Goal: Information Seeking & Learning: Compare options

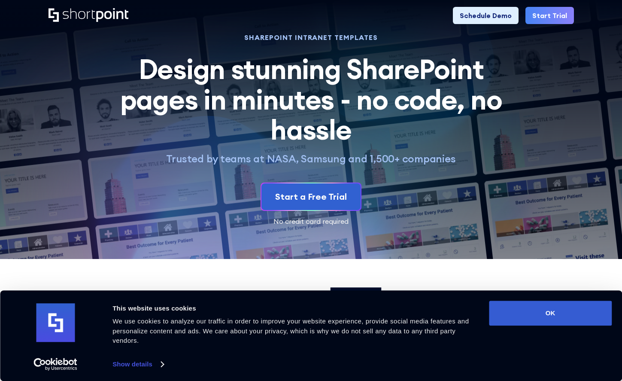
scroll to position [0, 0]
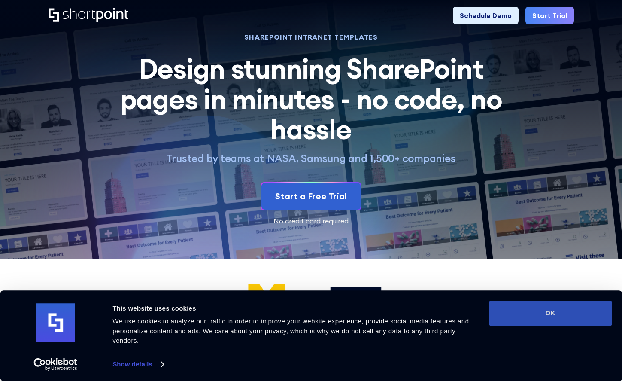
click at [574, 312] on button "OK" at bounding box center [550, 312] width 123 height 25
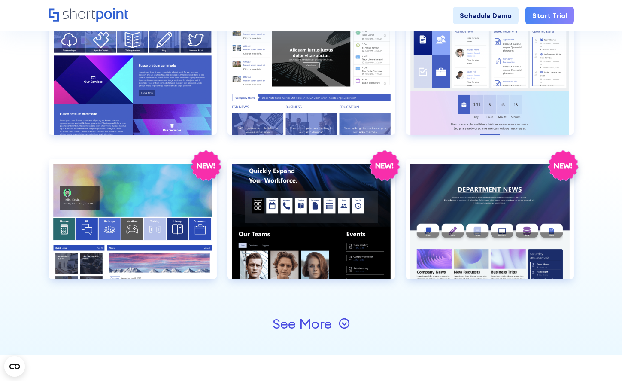
scroll to position [858, 0]
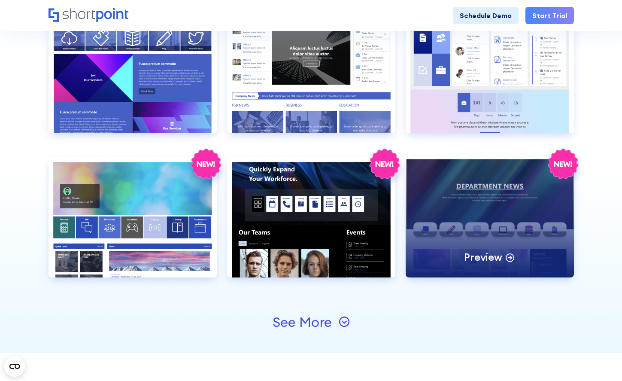
click at [506, 220] on div "Preview" at bounding box center [490, 217] width 168 height 120
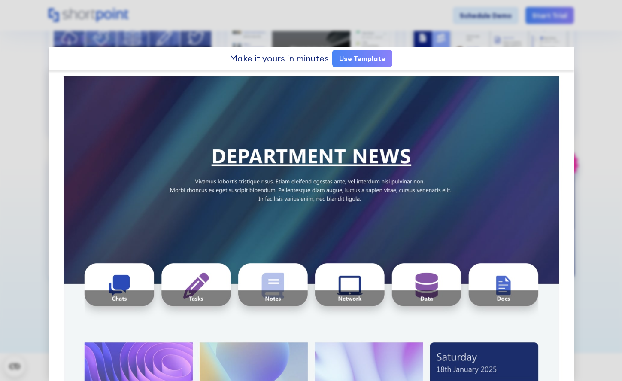
scroll to position [0, 0]
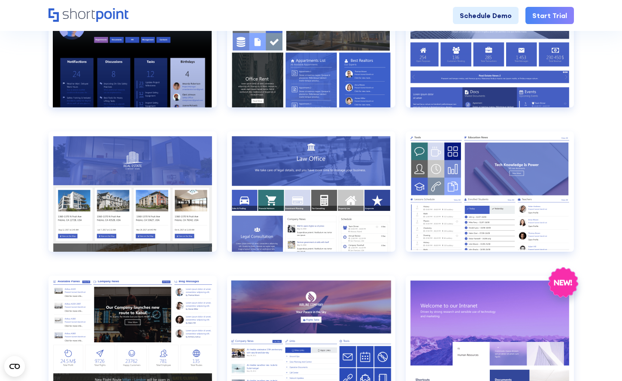
scroll to position [452, 0]
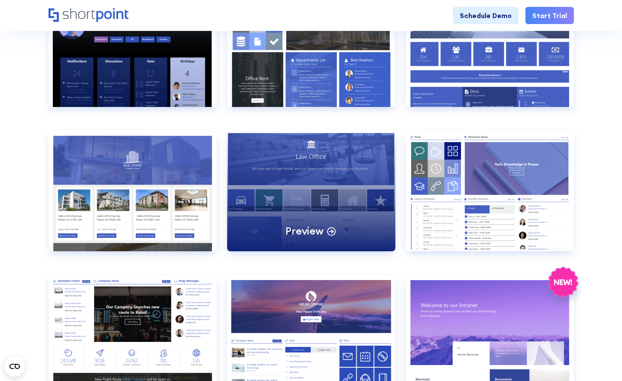
click at [334, 177] on div "Preview" at bounding box center [311, 191] width 168 height 120
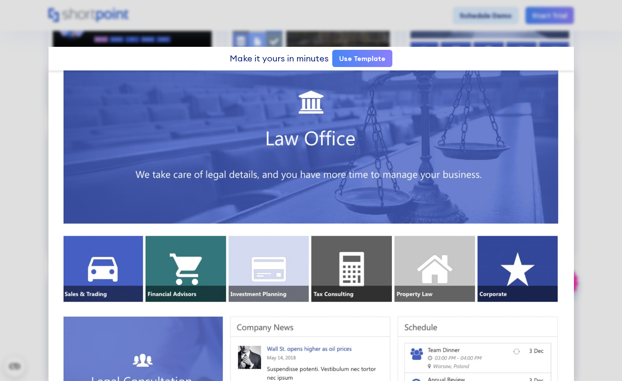
scroll to position [0, 0]
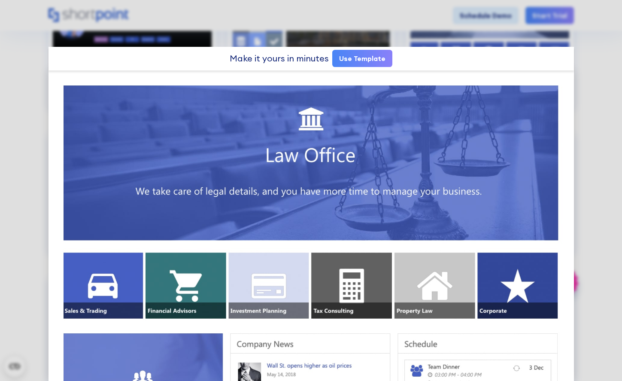
click at [167, 60] on div "Make it yours in minutes Use Template" at bounding box center [311, 59] width 525 height 24
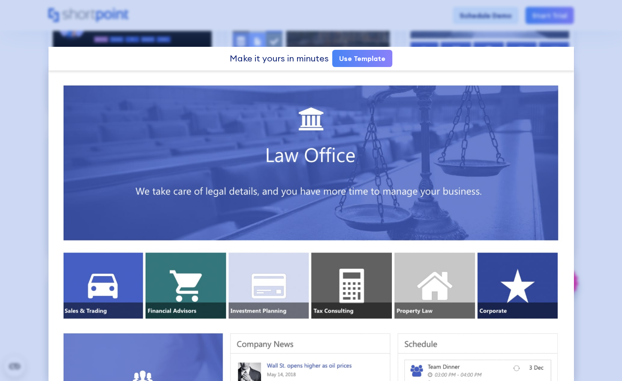
click at [39, 46] on div at bounding box center [311, 190] width 622 height 381
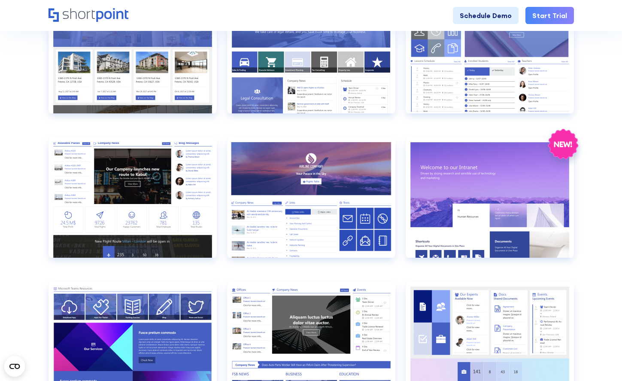
scroll to position [593, 0]
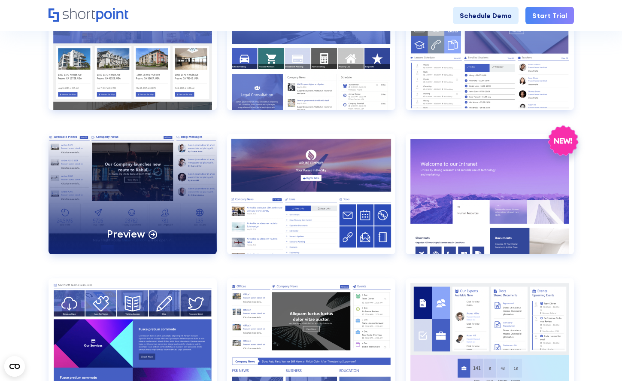
click at [136, 161] on div "Preview" at bounding box center [133, 194] width 168 height 120
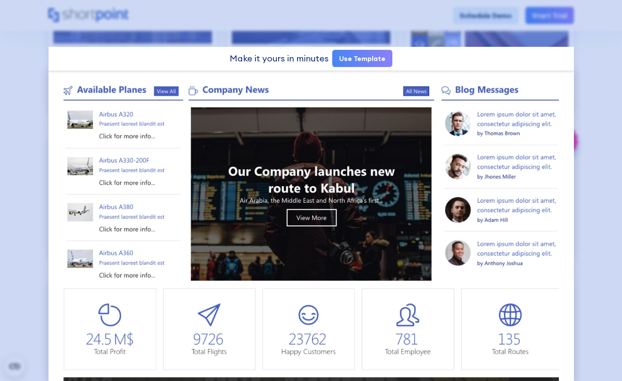
click at [28, 140] on div at bounding box center [311, 190] width 622 height 381
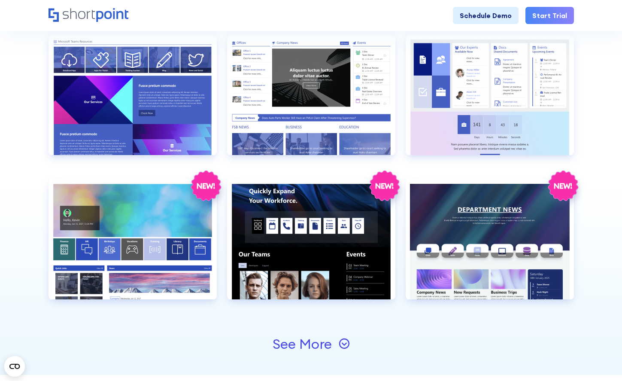
scroll to position [840, 0]
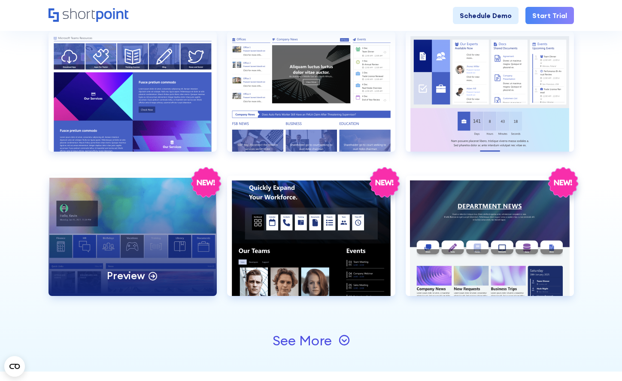
click at [115, 210] on div "Preview" at bounding box center [133, 236] width 168 height 120
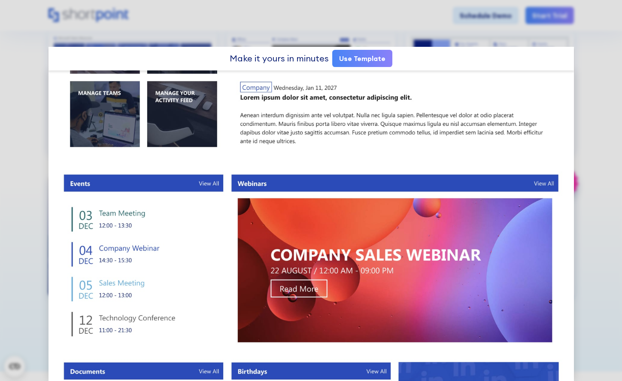
scroll to position [231, 0]
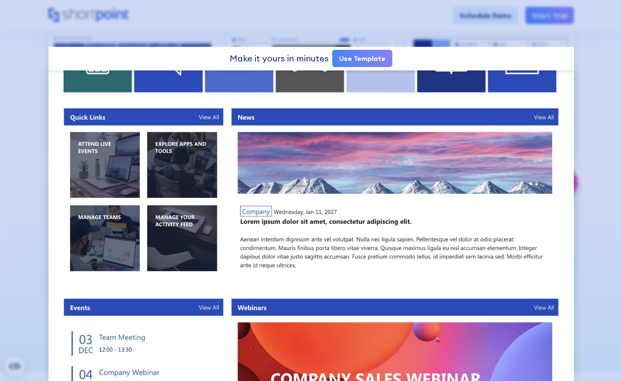
click at [25, 203] on div at bounding box center [311, 190] width 622 height 381
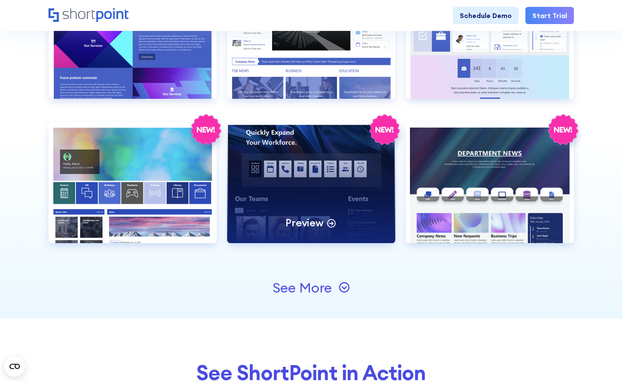
scroll to position [895, 0]
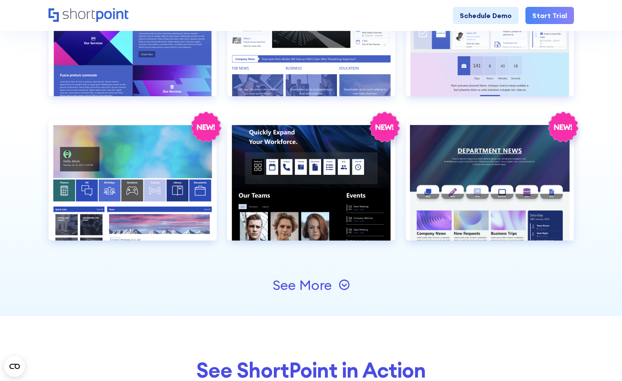
click at [310, 290] on div "See More" at bounding box center [302, 285] width 59 height 14
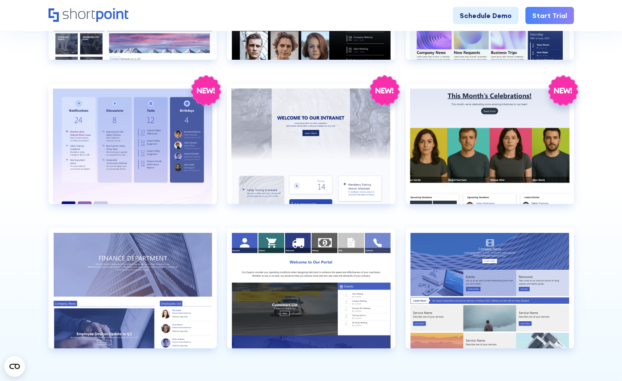
scroll to position [1078, 0]
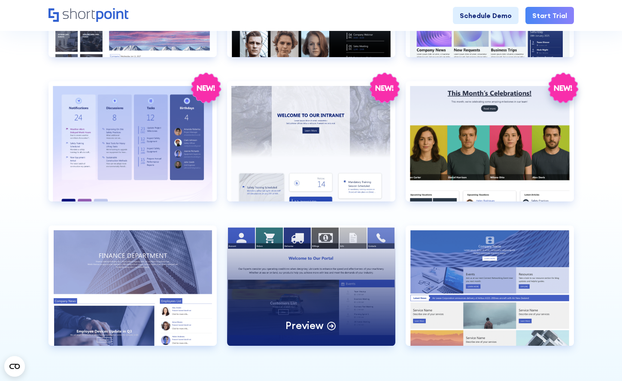
click at [259, 248] on div "Preview" at bounding box center [311, 285] width 168 height 120
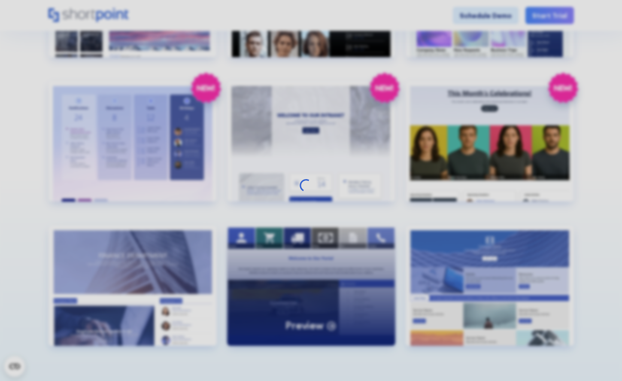
scroll to position [0, 0]
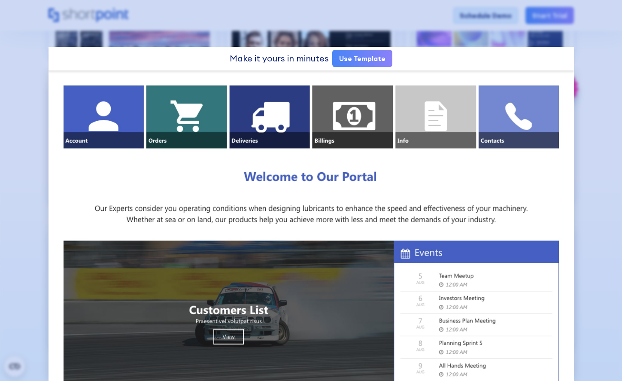
click at [28, 203] on div at bounding box center [311, 190] width 622 height 381
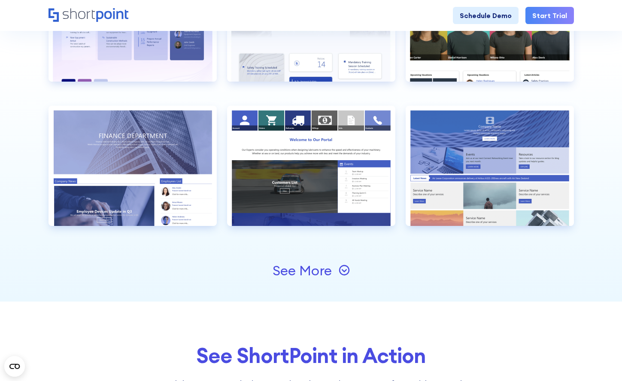
scroll to position [1200, 0]
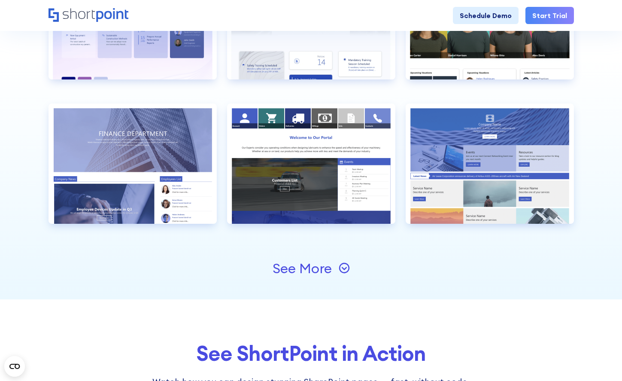
click at [304, 266] on div "See More" at bounding box center [302, 268] width 59 height 14
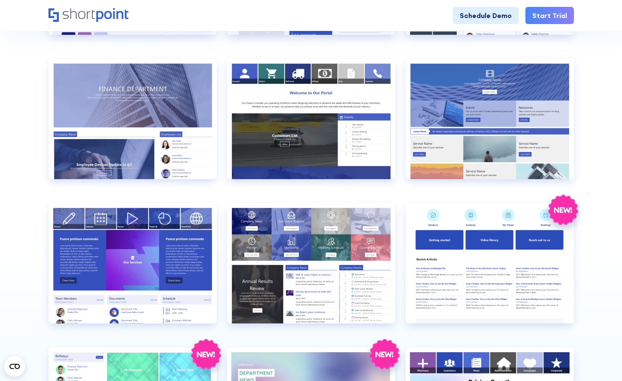
scroll to position [1256, 0]
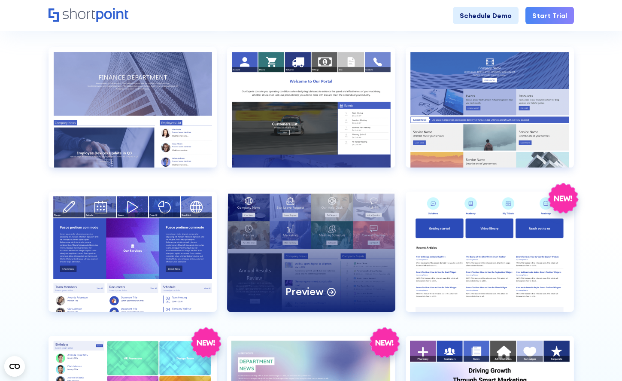
click at [333, 217] on div "Preview" at bounding box center [311, 251] width 168 height 120
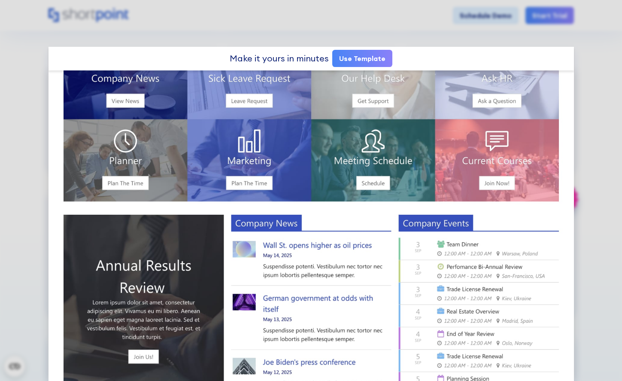
scroll to position [0, 0]
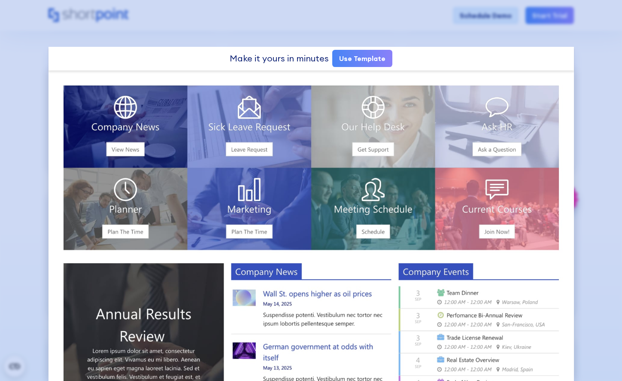
click at [23, 153] on div at bounding box center [311, 190] width 622 height 381
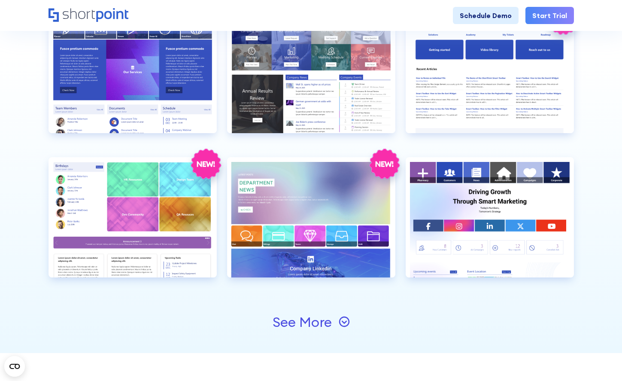
scroll to position [1441, 0]
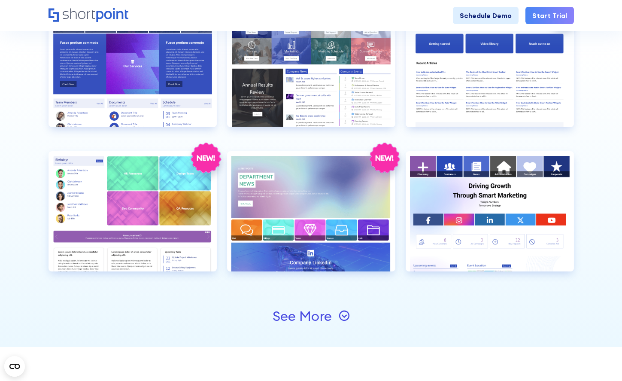
click at [292, 316] on div "See More" at bounding box center [302, 316] width 59 height 14
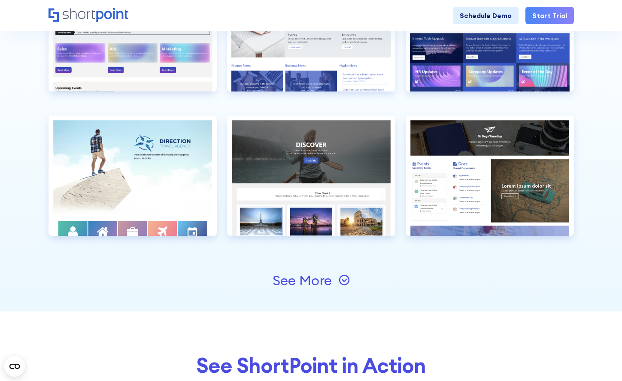
scroll to position [1766, 0]
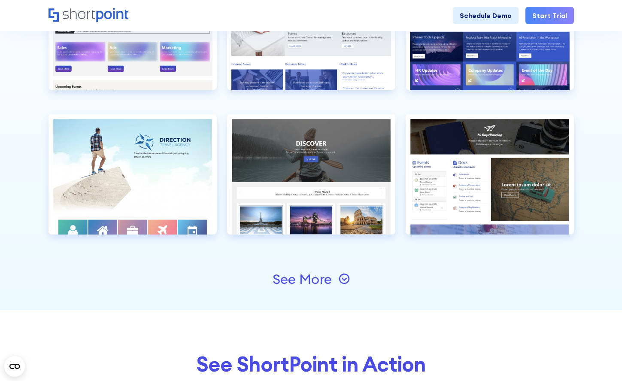
click at [289, 277] on div "See More" at bounding box center [302, 279] width 59 height 14
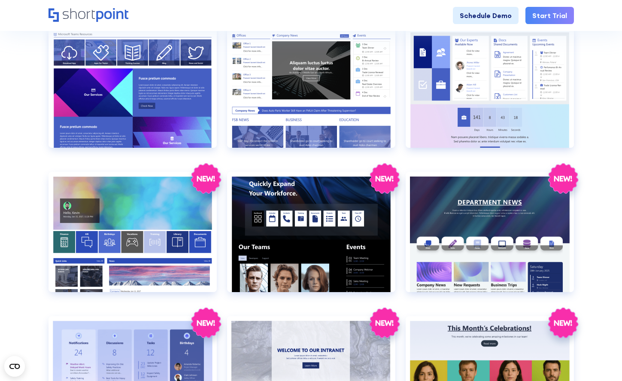
scroll to position [844, 0]
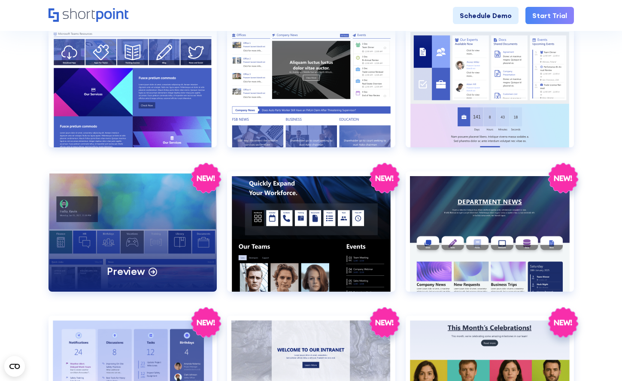
click at [114, 228] on div "Preview" at bounding box center [133, 231] width 168 height 120
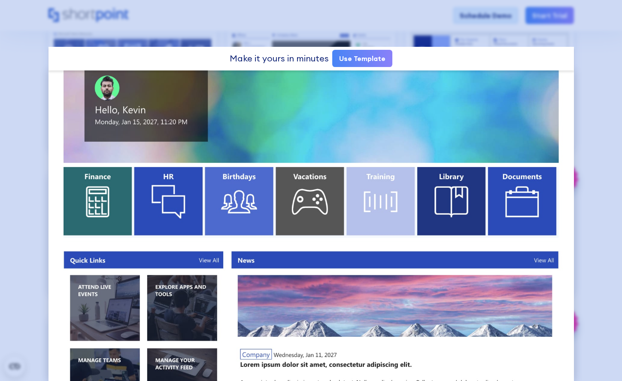
scroll to position [0, 0]
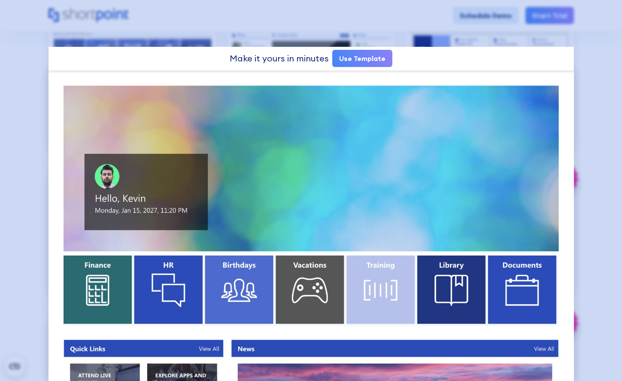
click at [17, 103] on div at bounding box center [311, 190] width 622 height 381
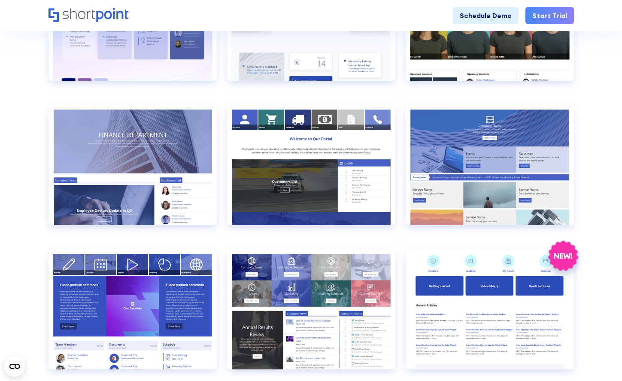
scroll to position [1210, 0]
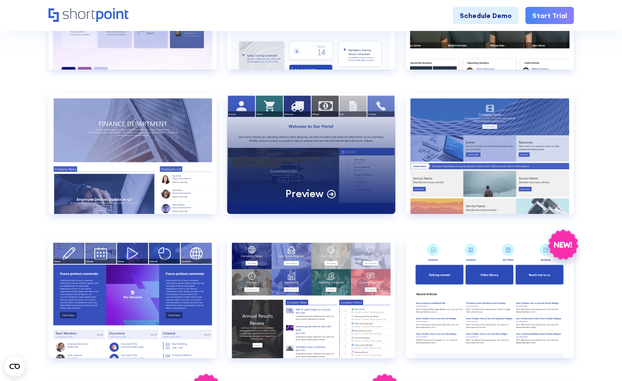
click at [340, 128] on div "Preview" at bounding box center [311, 154] width 168 height 120
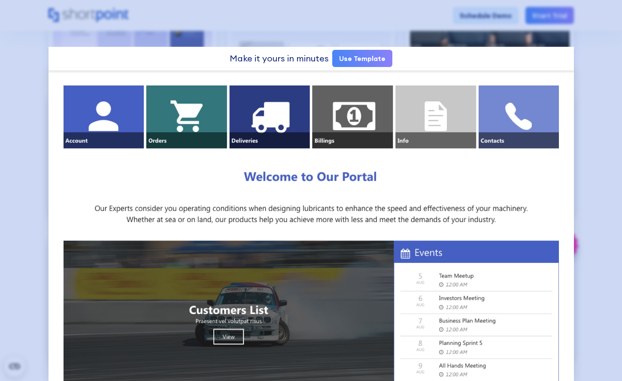
click at [22, 153] on div at bounding box center [311, 190] width 622 height 381
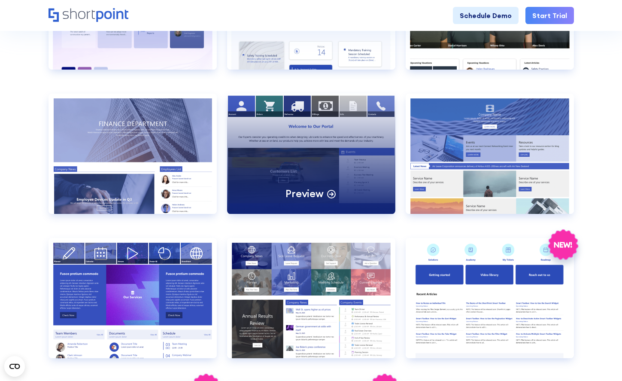
click at [316, 164] on div "Preview" at bounding box center [311, 154] width 168 height 120
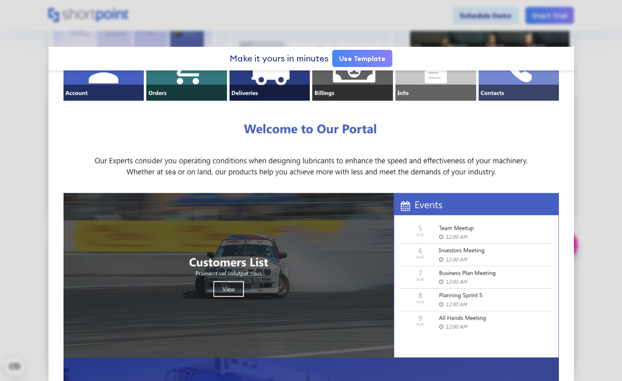
scroll to position [0, 0]
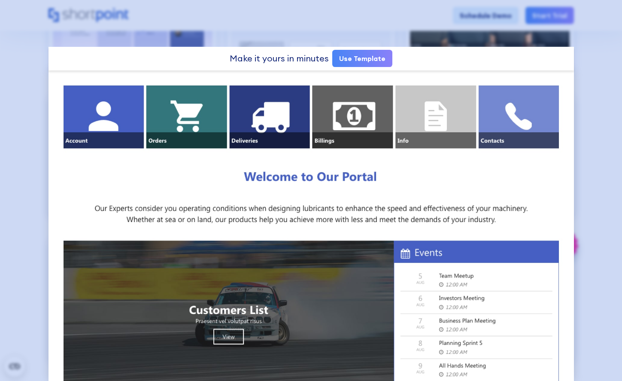
click at [7, 85] on div at bounding box center [311, 190] width 622 height 381
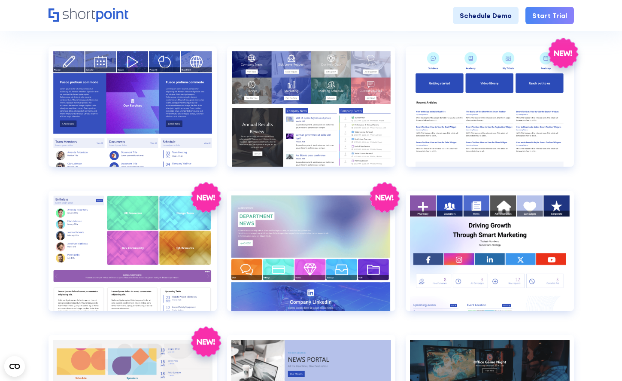
scroll to position [1408, 0]
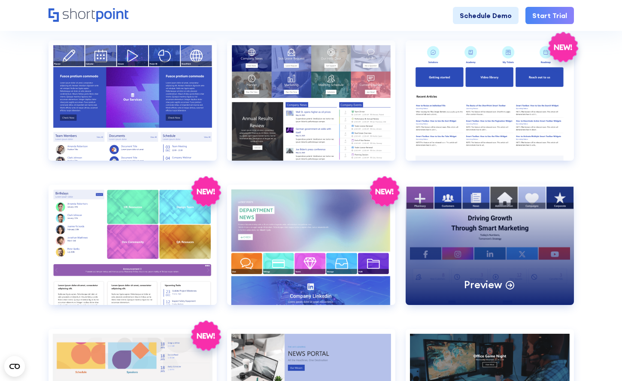
click at [497, 216] on div "Preview" at bounding box center [490, 245] width 168 height 120
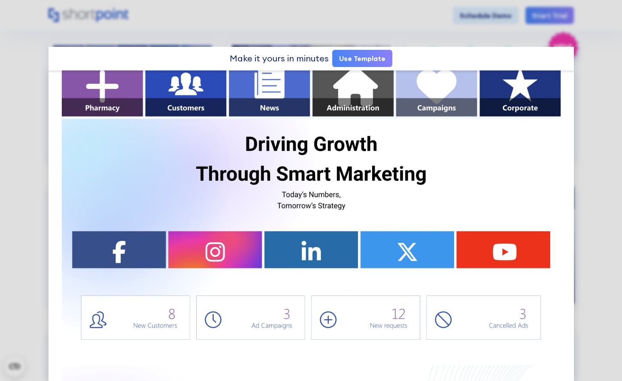
scroll to position [0, 0]
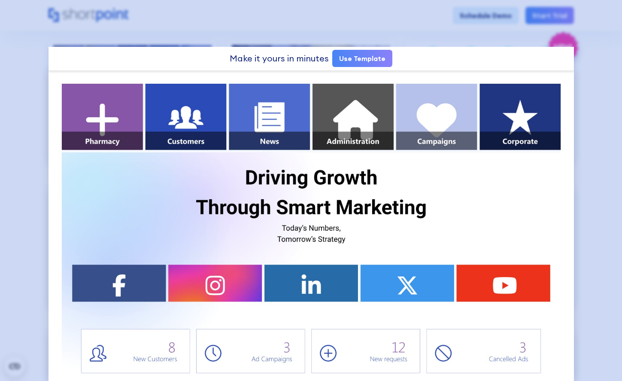
click at [25, 89] on div at bounding box center [311, 190] width 622 height 381
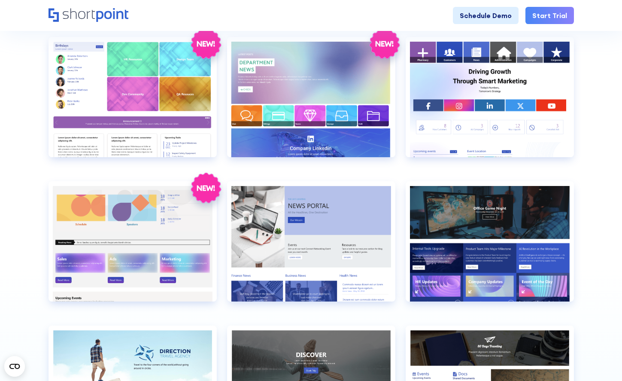
scroll to position [1565, 0]
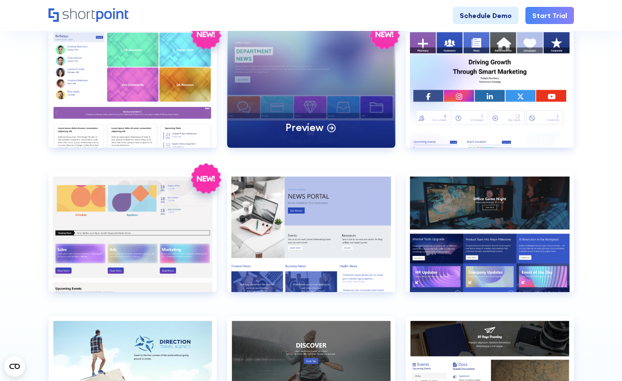
click at [302, 110] on div "Preview" at bounding box center [311, 87] width 168 height 120
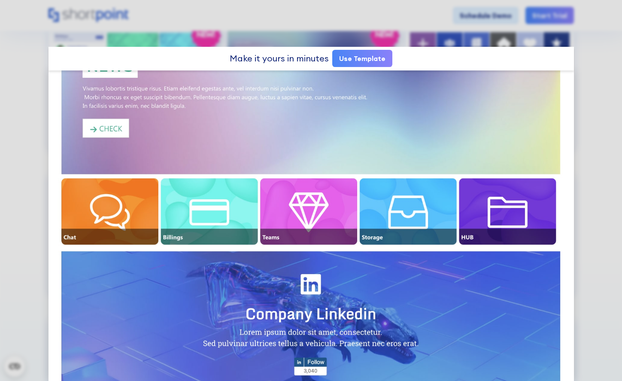
scroll to position [89, 0]
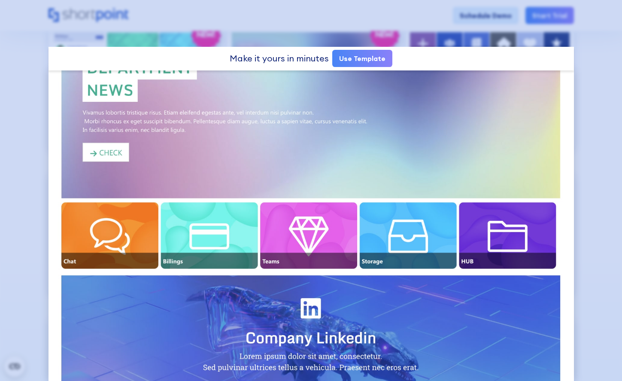
click at [31, 50] on div at bounding box center [311, 190] width 622 height 381
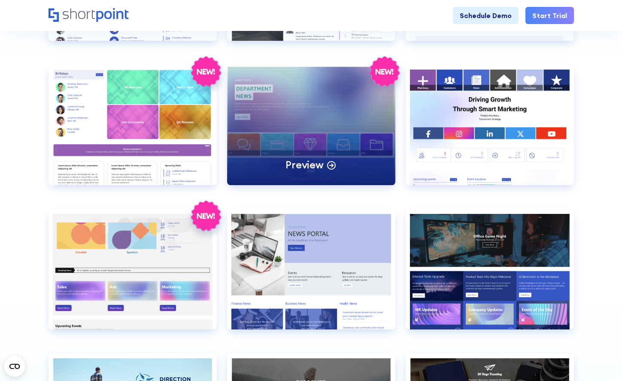
scroll to position [1530, 0]
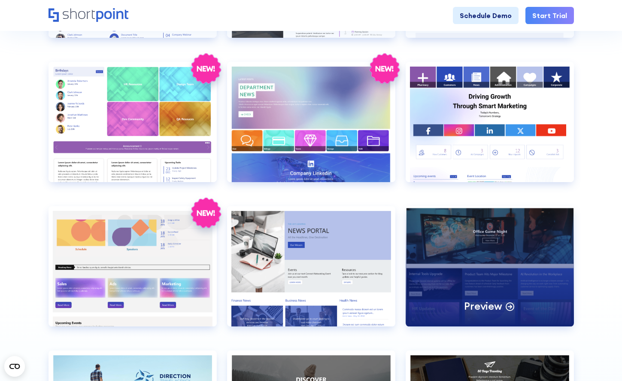
click at [501, 243] on div "Preview" at bounding box center [490, 266] width 168 height 120
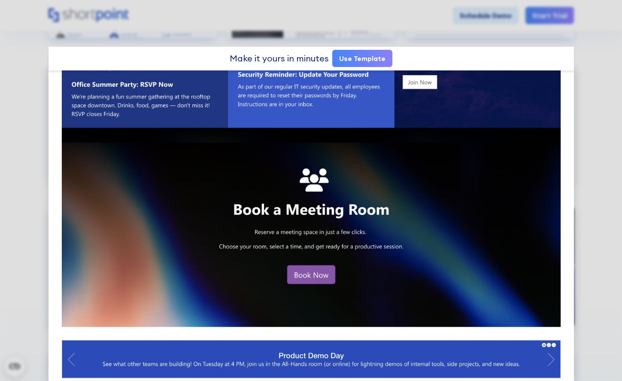
scroll to position [494, 0]
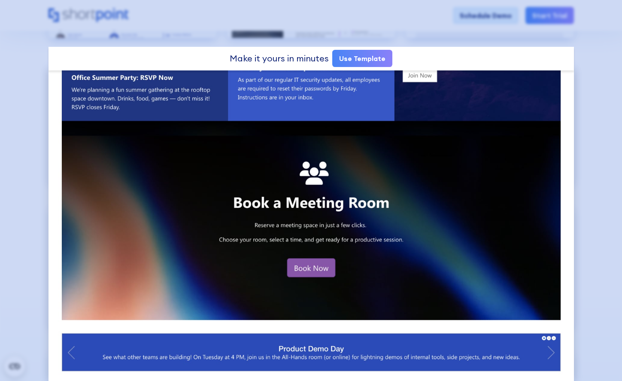
click at [19, 96] on div at bounding box center [311, 190] width 622 height 381
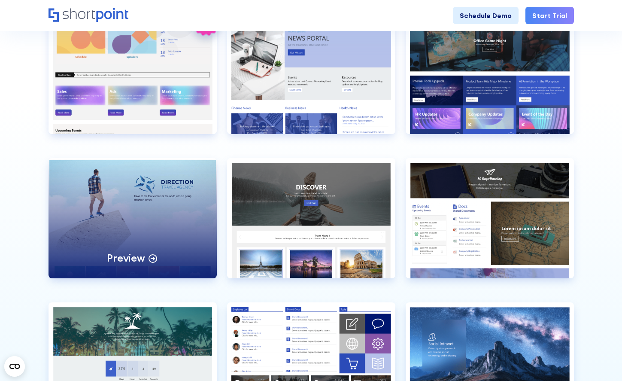
scroll to position [1724, 0]
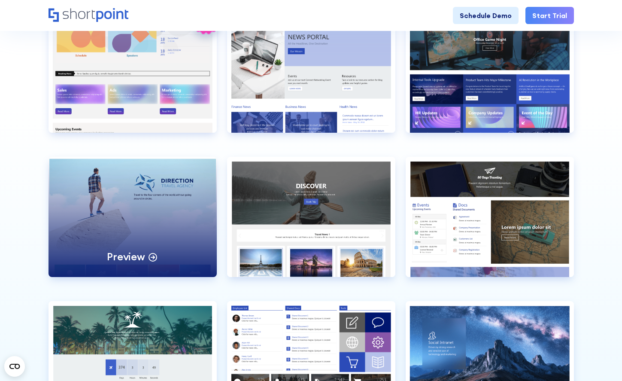
click at [153, 213] on div "Preview" at bounding box center [133, 217] width 168 height 120
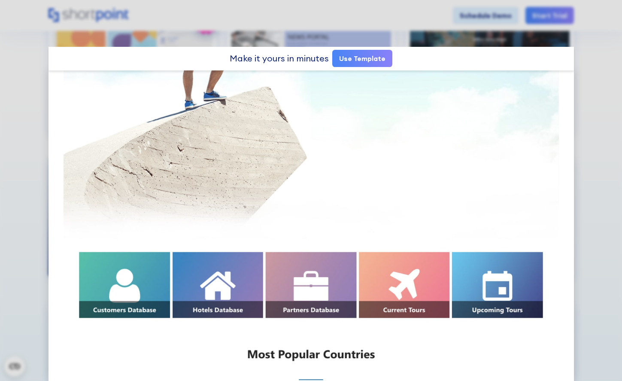
scroll to position [146, 0]
